Goal: Find specific page/section: Find specific page/section

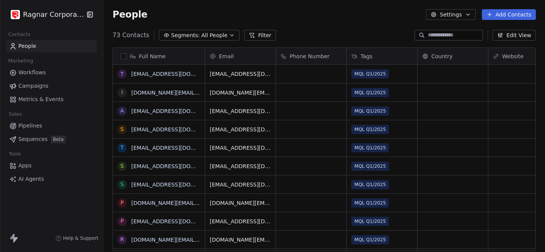
scroll to position [222, 441]
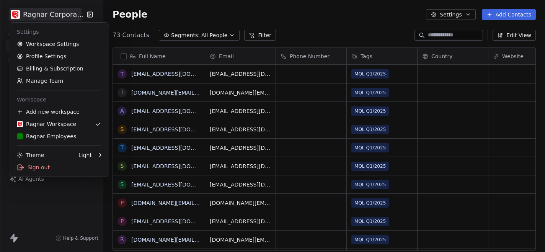
click at [59, 16] on html "Ragnar Corporation Contacts People Marketing Workflows Campaigns Metrics & Even…" at bounding box center [272, 126] width 545 height 252
click at [47, 137] on div "R Ragnar Employees" at bounding box center [46, 136] width 59 height 8
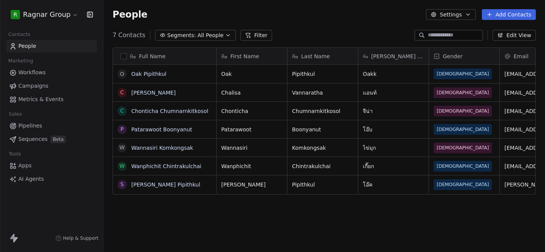
scroll to position [222, 441]
click at [251, 35] on button "Filter" at bounding box center [256, 35] width 32 height 11
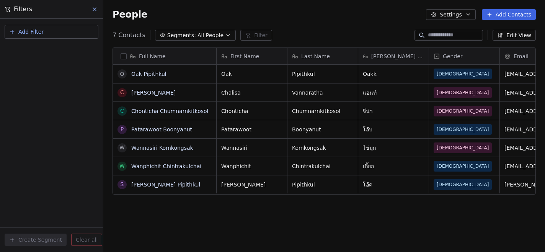
click at [52, 34] on button "Add Filter" at bounding box center [52, 32] width 94 height 14
click at [60, 47] on div "Contact properties" at bounding box center [52, 50] width 78 height 8
type input "*****"
click at [37, 76] on div "Gender" at bounding box center [52, 77] width 78 height 8
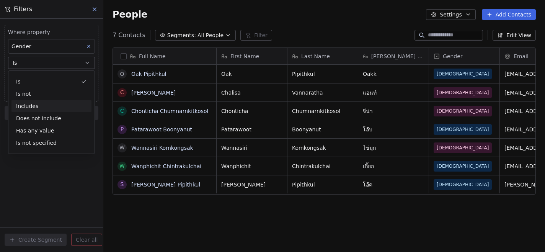
click at [41, 104] on div "Includes" at bounding box center [51, 106] width 80 height 12
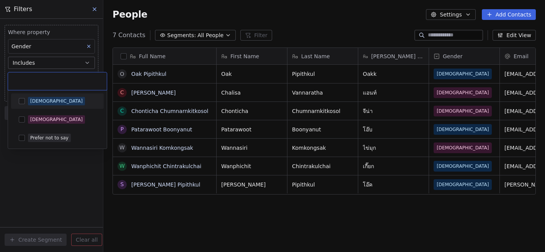
click at [41, 78] on body "R Ragnar Group Contacts People Marketing Workflows Campaigns Metrics & Events S…" at bounding box center [272, 126] width 545 height 252
click at [42, 101] on span "[DEMOGRAPHIC_DATA]" at bounding box center [56, 101] width 57 height 8
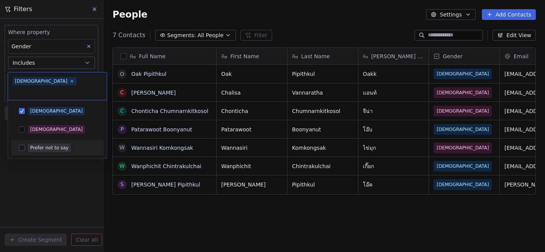
click at [53, 182] on html "R Ragnar Group Contacts People Marketing Workflows Campaigns Metrics & Events S…" at bounding box center [272, 126] width 545 height 252
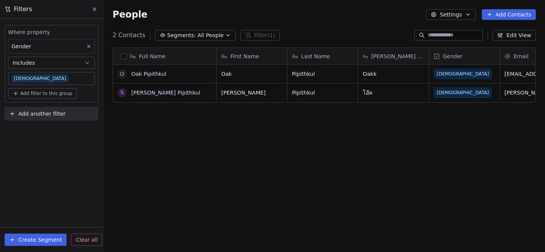
click at [33, 64] on span "Includes" at bounding box center [24, 63] width 22 height 8
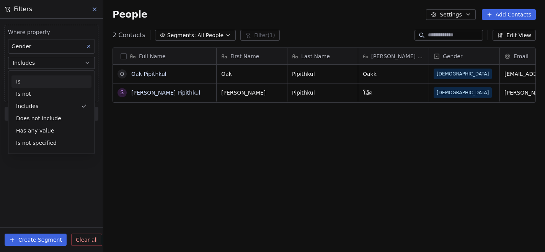
click at [33, 81] on div "Is" at bounding box center [51, 81] width 80 height 12
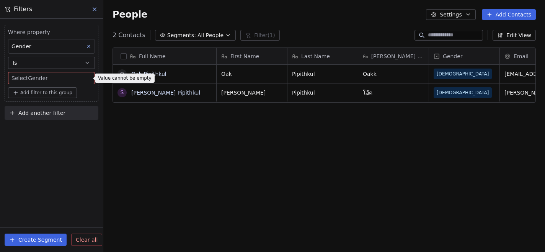
click at [36, 78] on body "R Ragnar Group Contacts People Marketing Workflows Campaigns Metrics & Events S…" at bounding box center [272, 126] width 545 height 252
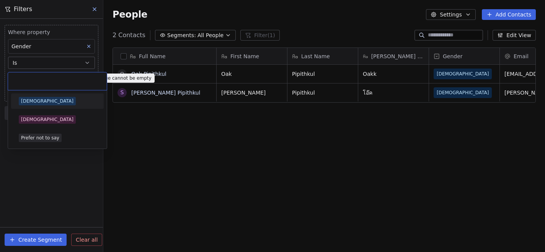
click at [32, 99] on span "[DEMOGRAPHIC_DATA]" at bounding box center [47, 101] width 57 height 8
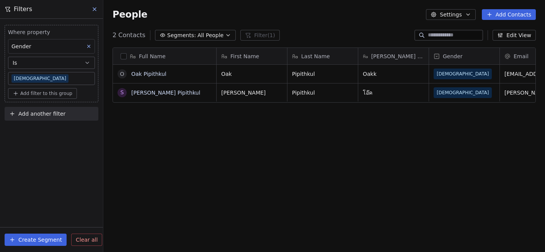
click at [70, 77] on body "R Ragnar Group Contacts People Marketing Workflows Campaigns Metrics & Events S…" at bounding box center [272, 126] width 545 height 252
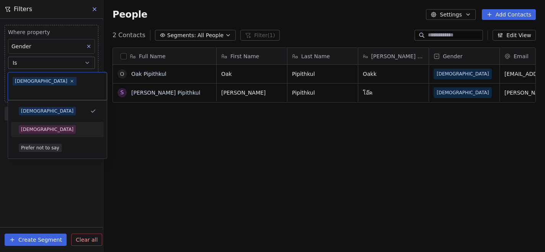
click at [51, 125] on div "[DEMOGRAPHIC_DATA]" at bounding box center [57, 129] width 77 height 8
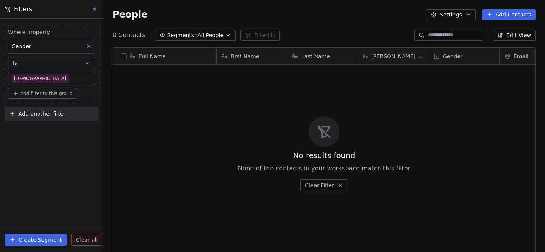
click at [46, 59] on button "Is" at bounding box center [51, 63] width 87 height 12
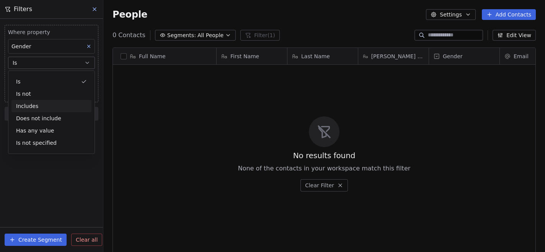
click at [42, 103] on div "Includes" at bounding box center [51, 106] width 80 height 12
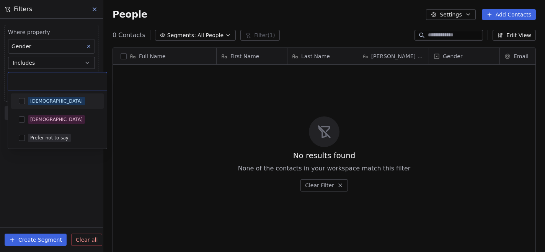
click at [48, 80] on body "R Ragnar Group Contacts People Marketing Workflows Campaigns Metrics & Events S…" at bounding box center [272, 126] width 545 height 252
click at [49, 119] on div "[DEMOGRAPHIC_DATA]" at bounding box center [62, 119] width 68 height 8
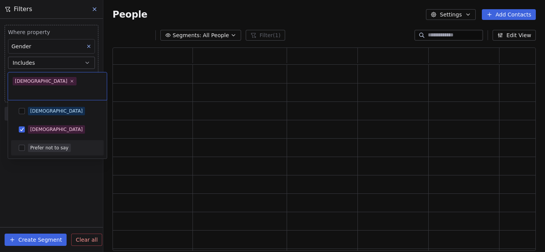
click at [67, 166] on html "R Ragnar Group Contacts People Marketing Workflows Campaigns Metrics & Events S…" at bounding box center [272, 126] width 545 height 252
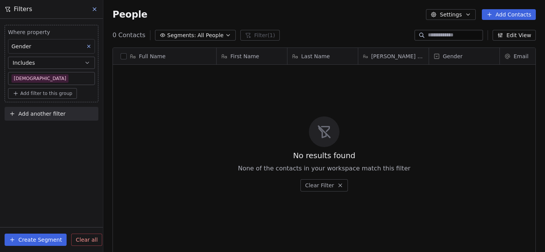
click at [94, 8] on icon at bounding box center [94, 9] width 6 height 6
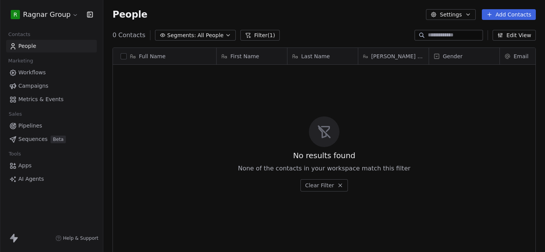
click at [258, 33] on button "Filter (1)" at bounding box center [259, 35] width 39 height 11
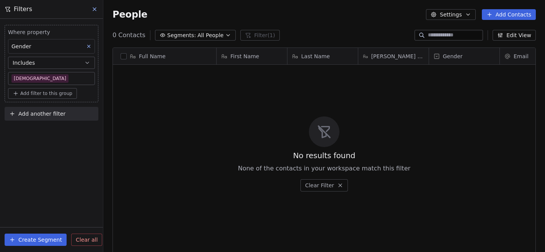
click at [90, 44] on icon at bounding box center [88, 46] width 5 height 5
